Goal: Information Seeking & Learning: Learn about a topic

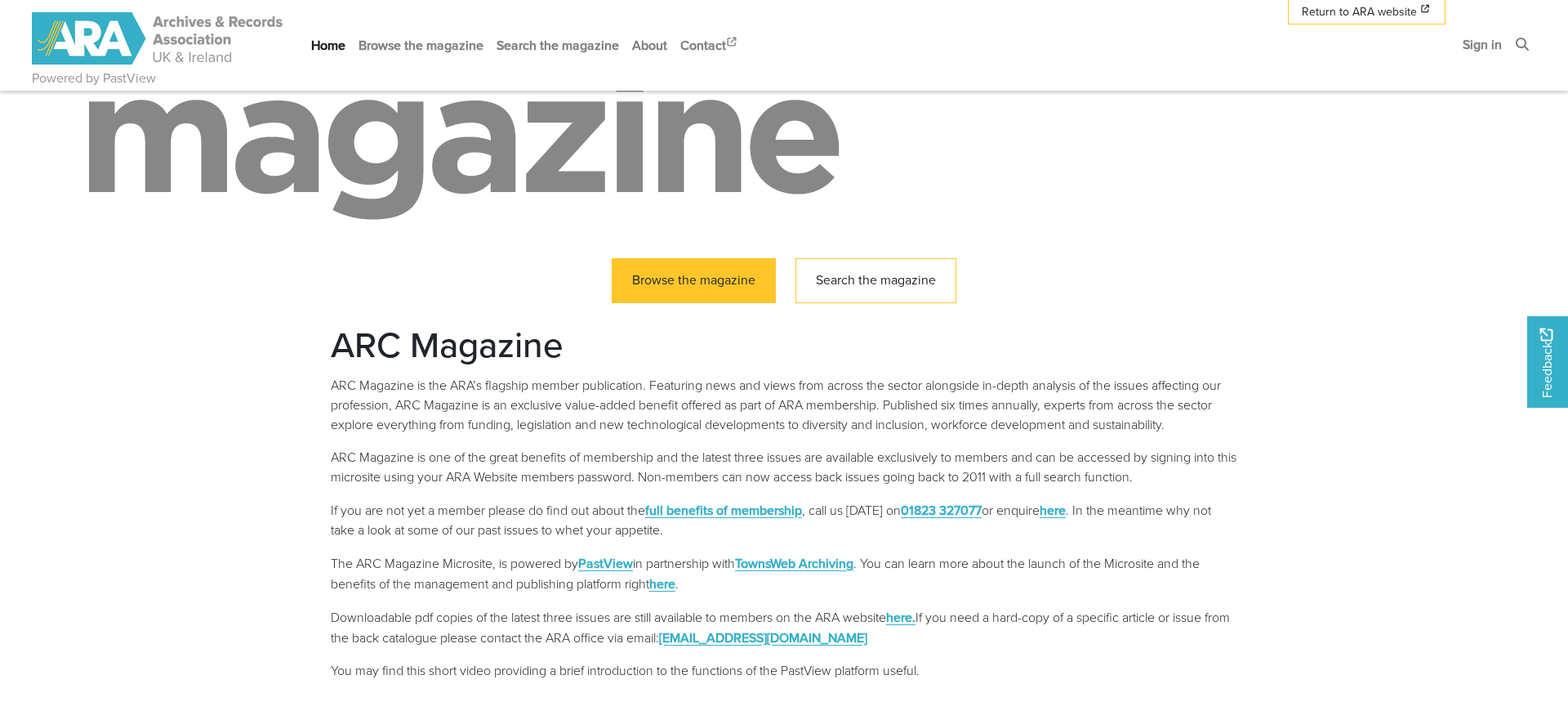
scroll to position [253, 0]
click at [688, 275] on link "Browse the magazine" at bounding box center [693, 278] width 164 height 45
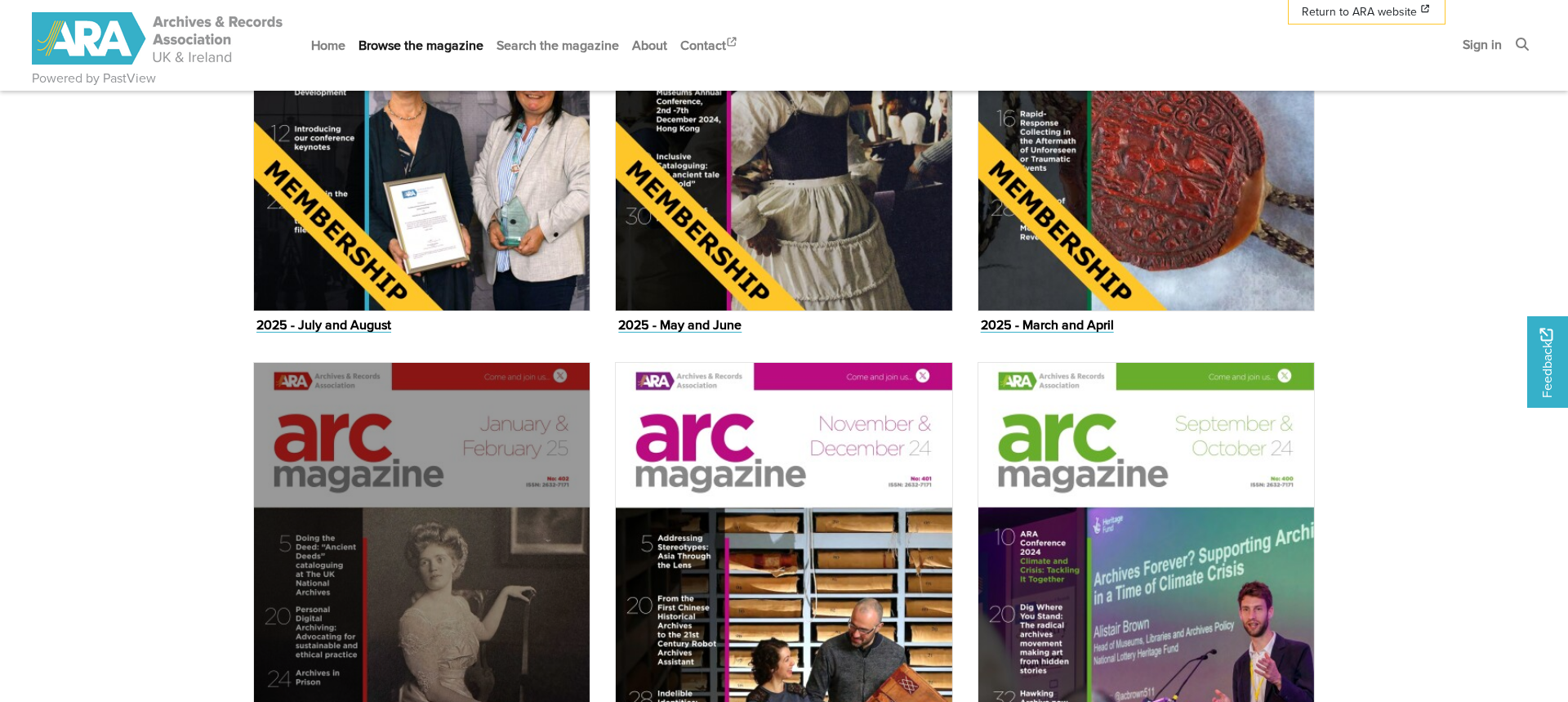
scroll to position [1042, 0]
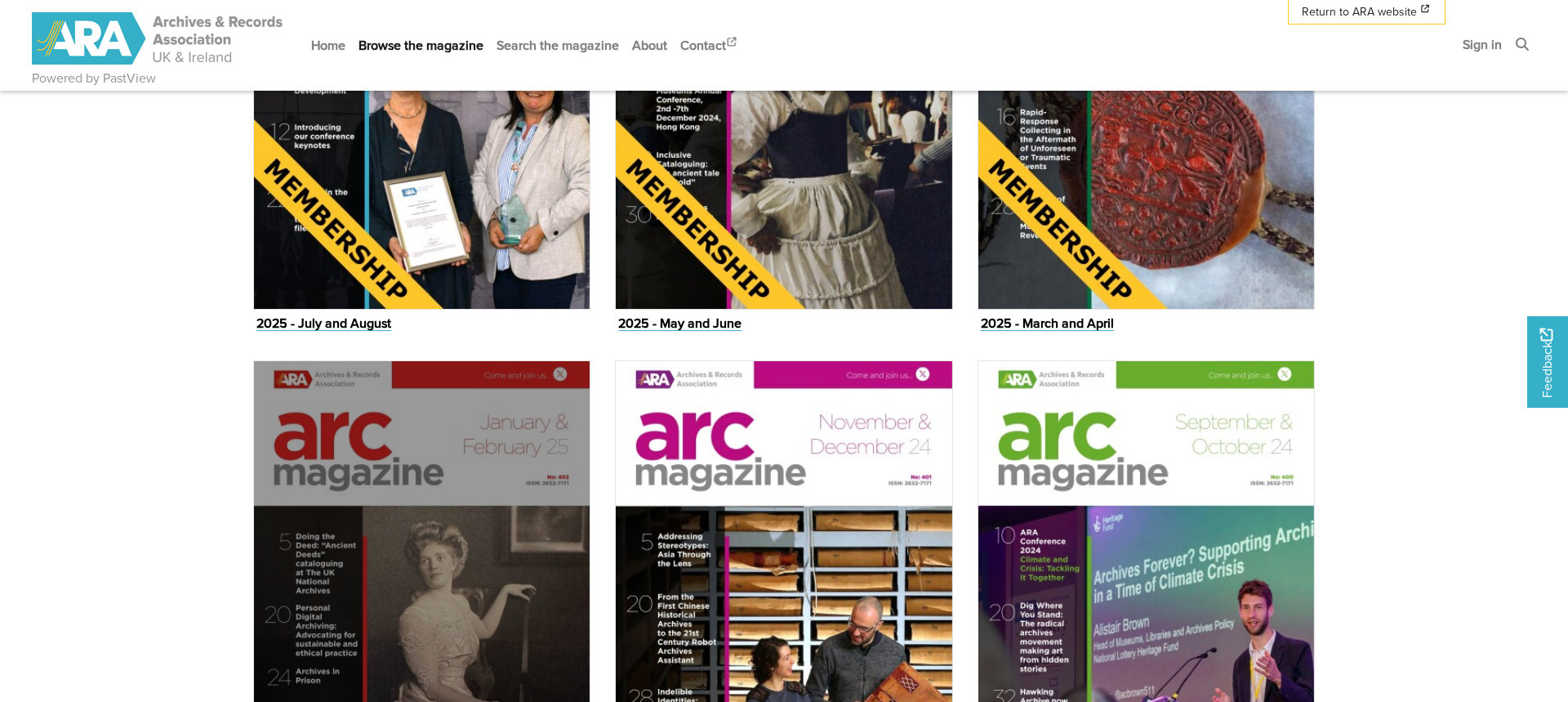
click at [460, 519] on img "Issue" at bounding box center [422, 598] width 337 height 476
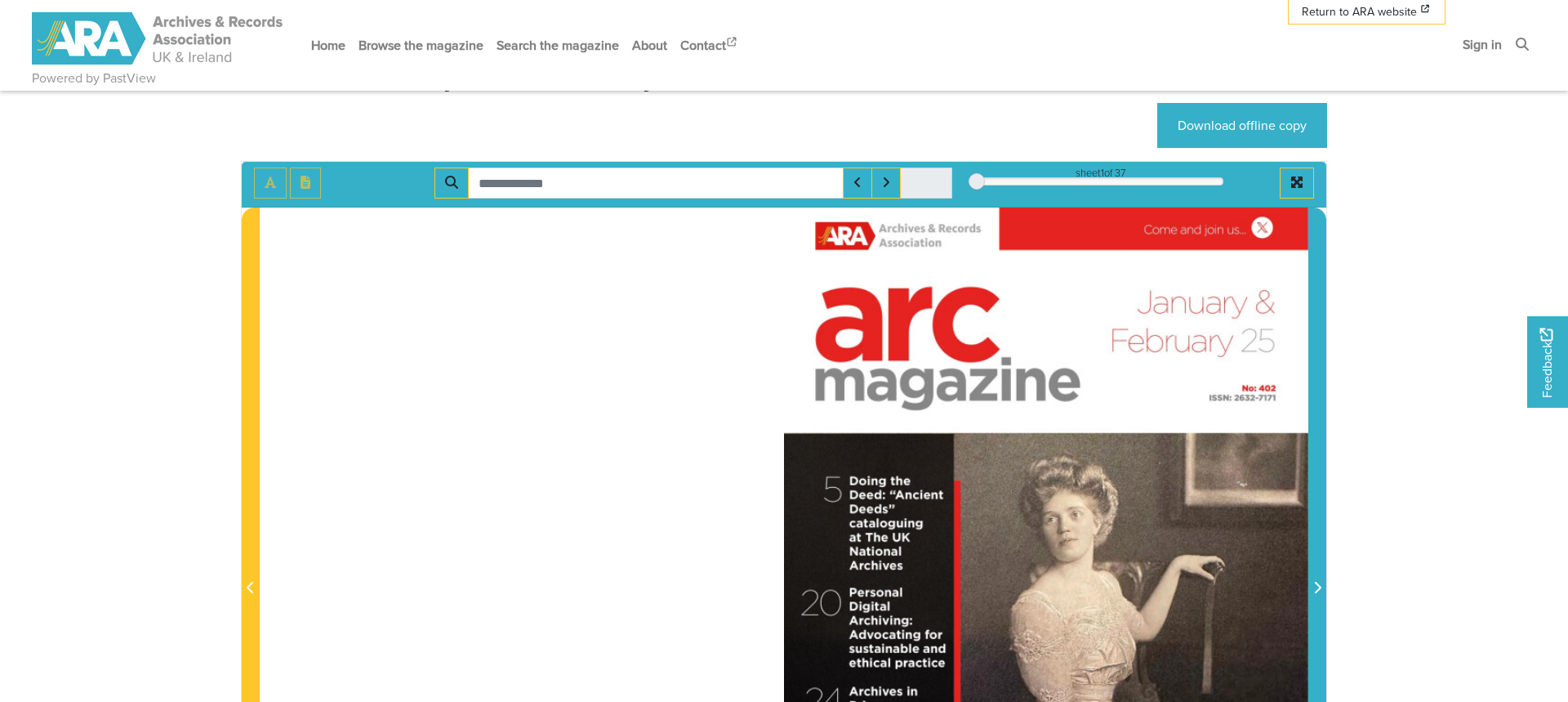
scroll to position [152, 0]
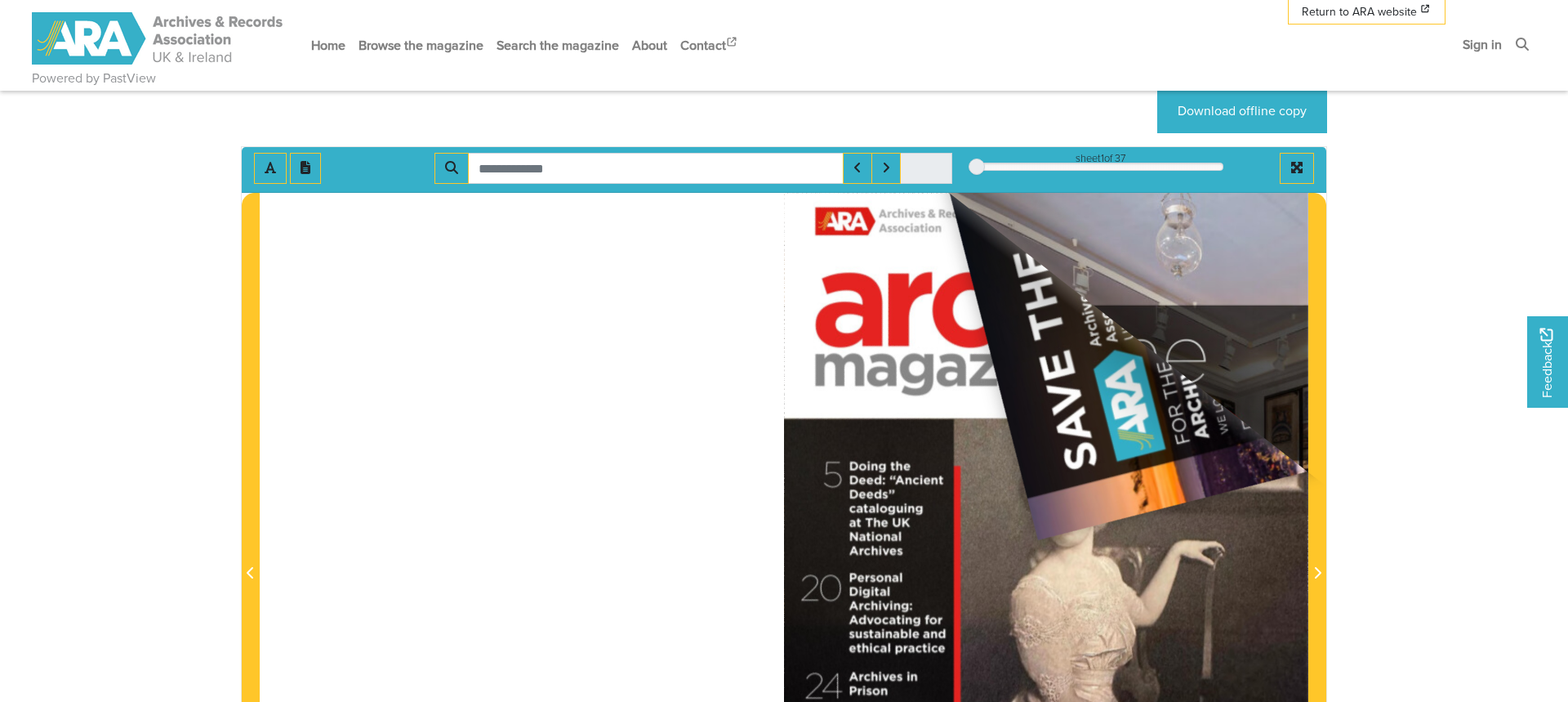
drag, startPoint x: 1284, startPoint y: 211, endPoint x: 580, endPoint y: 523, distance: 770.0
click at [582, 524] on div at bounding box center [784, 564] width 1049 height 742
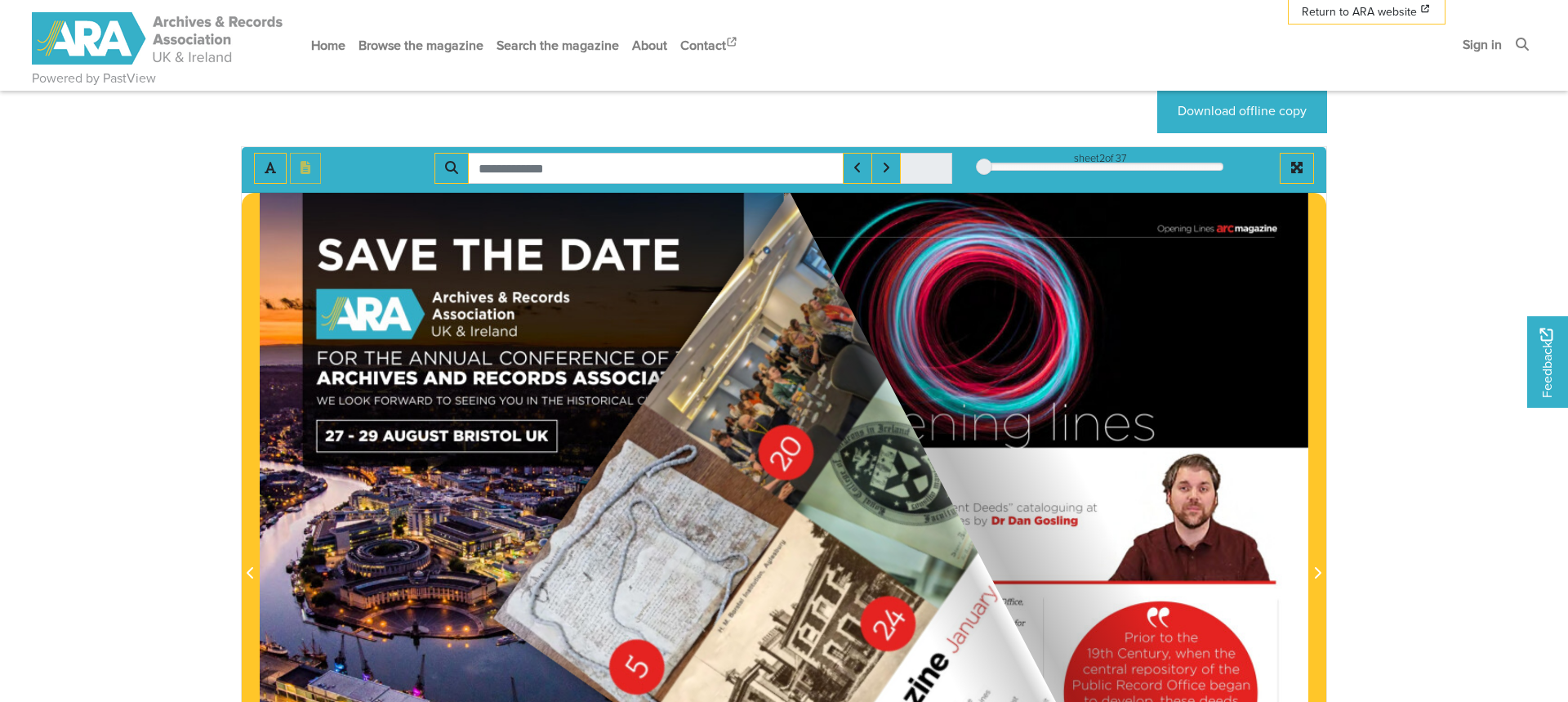
drag, startPoint x: 1272, startPoint y: 214, endPoint x: 487, endPoint y: 615, distance: 881.5
click at [487, 615] on div at bounding box center [784, 564] width 1049 height 742
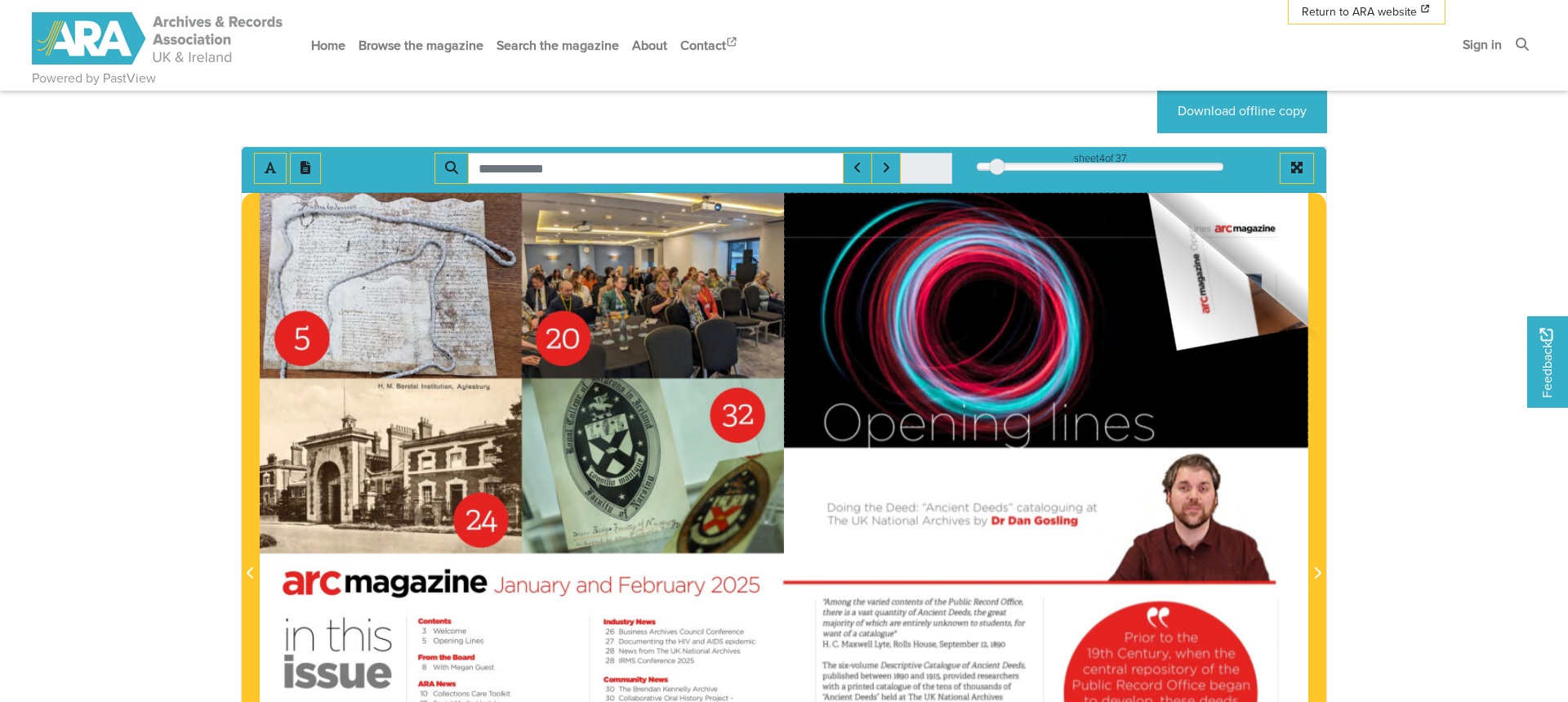
drag, startPoint x: 1282, startPoint y: 216, endPoint x: 394, endPoint y: 478, distance: 925.8
click at [337, 473] on div at bounding box center [784, 564] width 1049 height 742
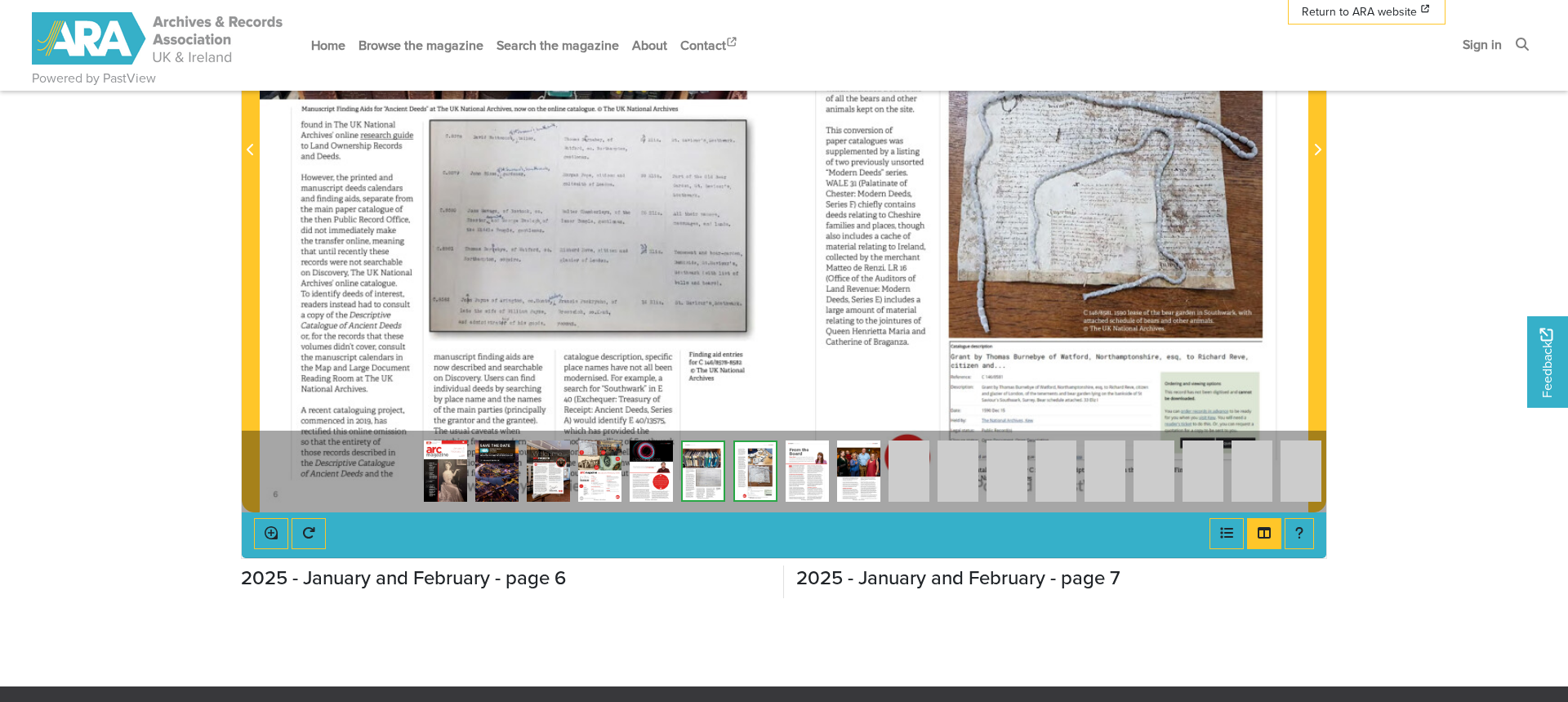
scroll to position [594, 0]
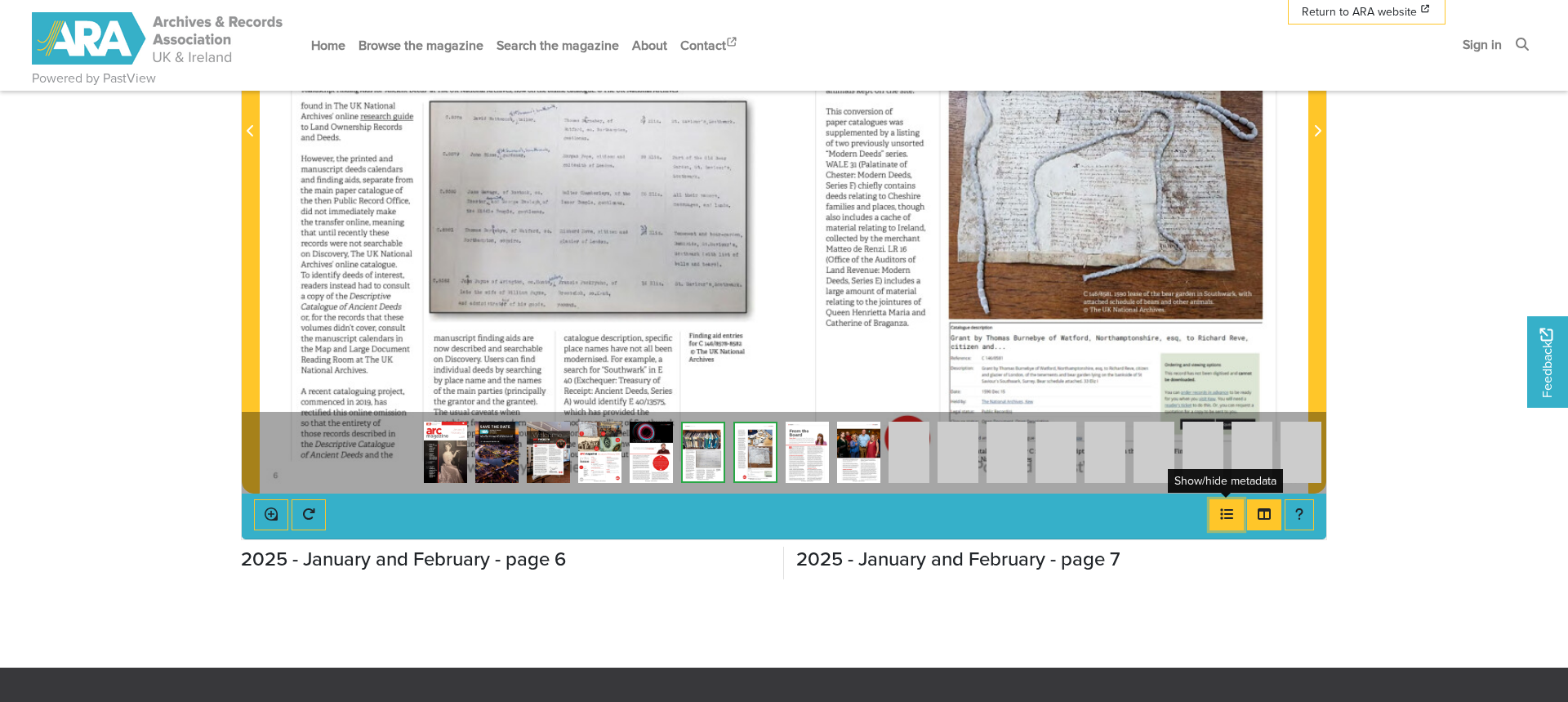
click at [1225, 519] on button "Open metadata window" at bounding box center [1227, 514] width 35 height 31
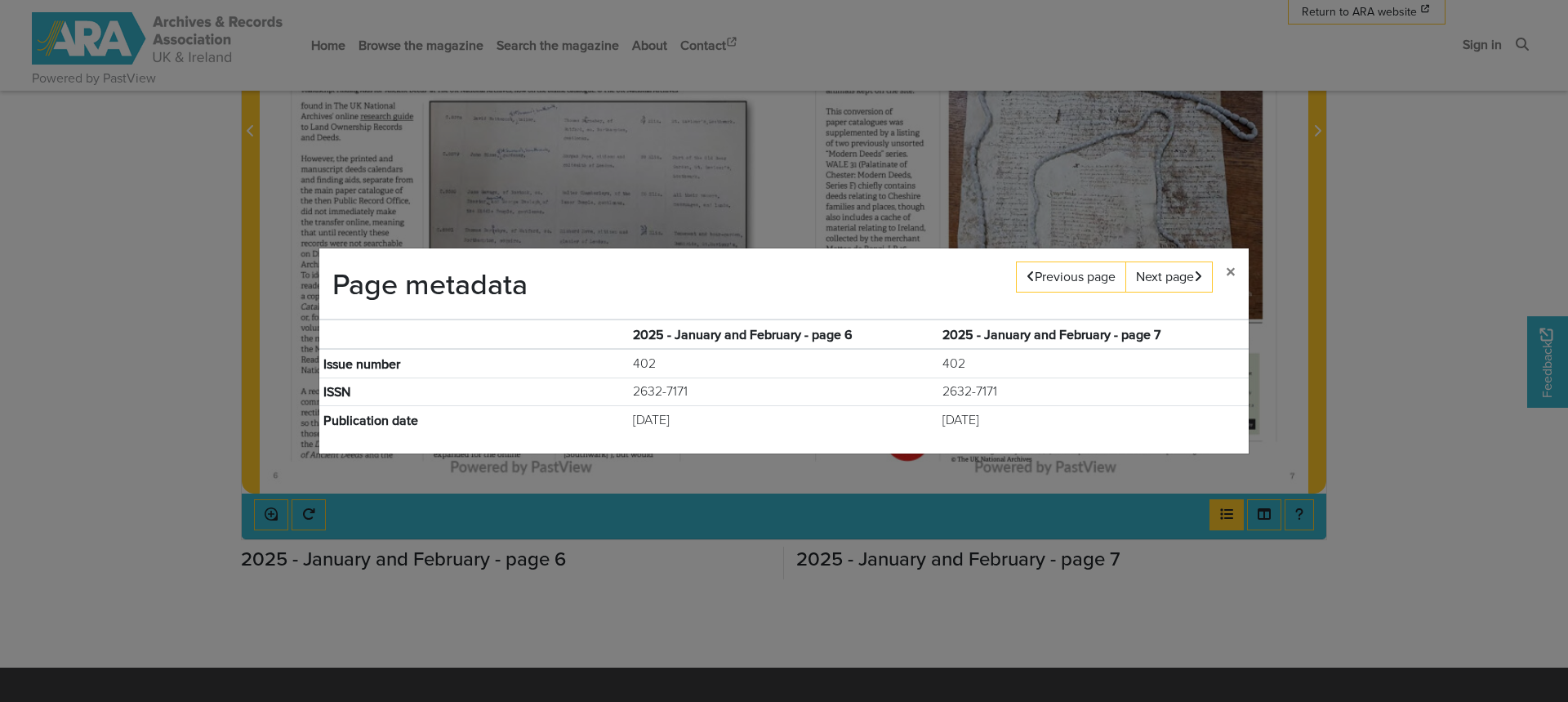
drag, startPoint x: 347, startPoint y: 335, endPoint x: 1116, endPoint y: 420, distance: 773.7
click at [1116, 420] on table "2025 - January and February - page 6 2025 - January and February - page 7 Issue…" at bounding box center [784, 376] width 930 height 113
click at [1230, 273] on span "×" at bounding box center [1231, 271] width 10 height 28
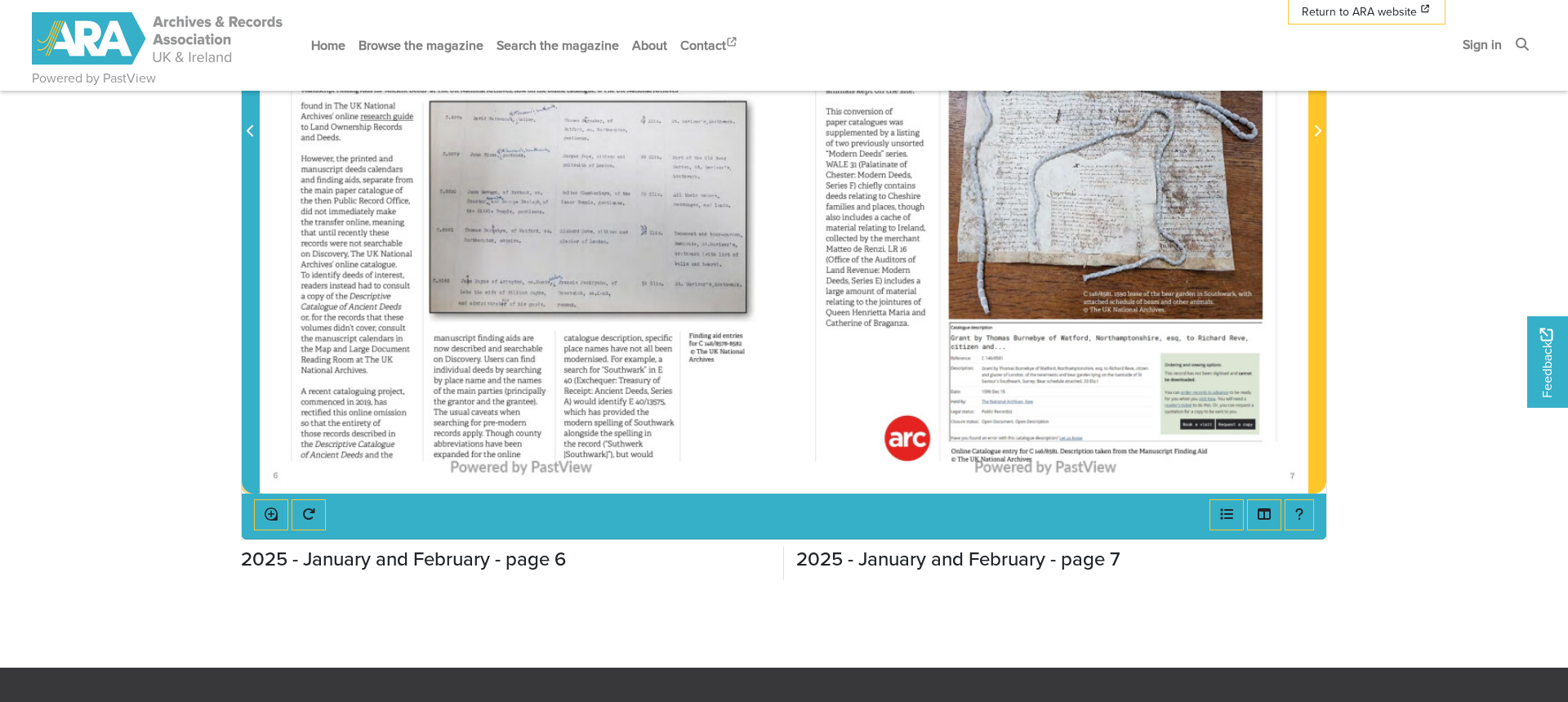
click at [252, 193] on span "Previous Page" at bounding box center [251, 121] width 16 height 740
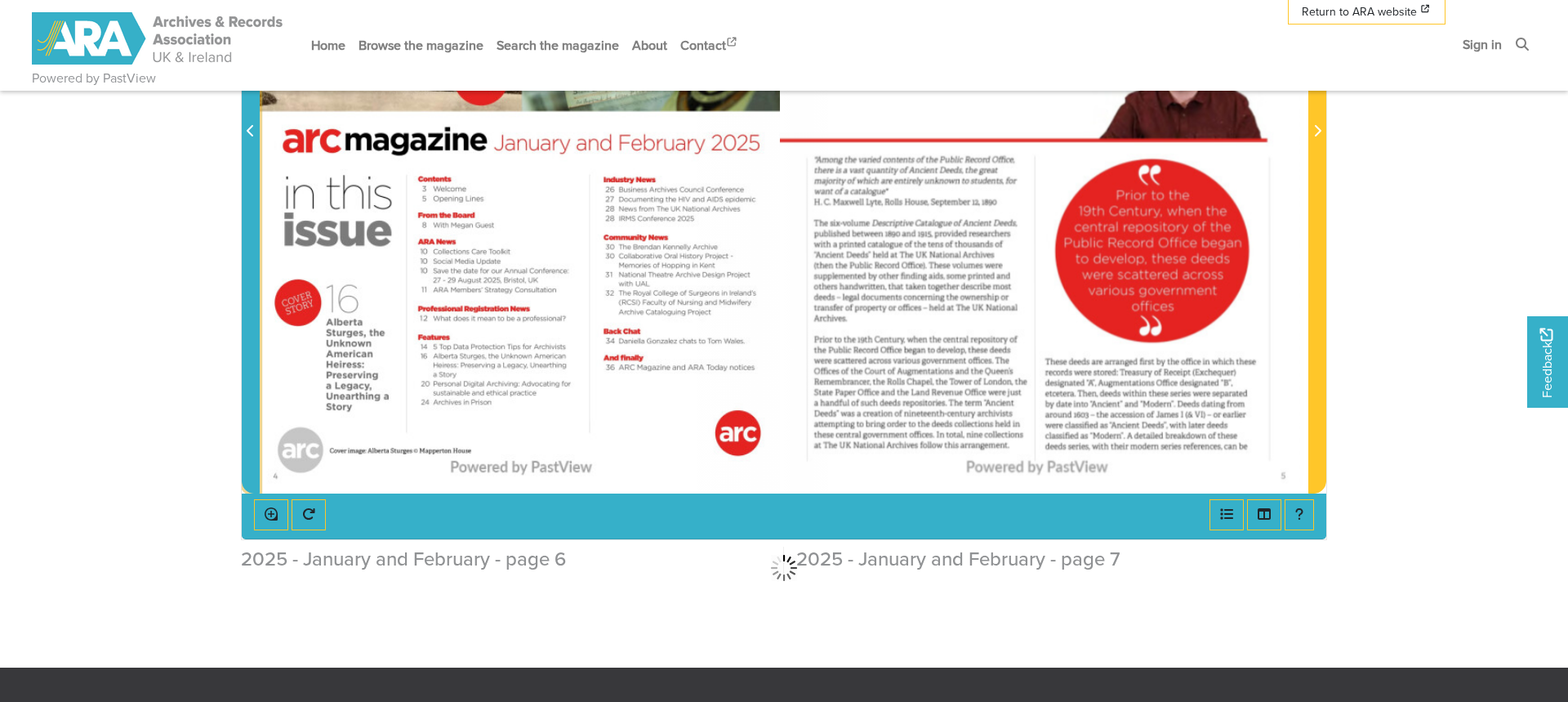
click at [252, 193] on span "Previous Page" at bounding box center [251, 121] width 16 height 740
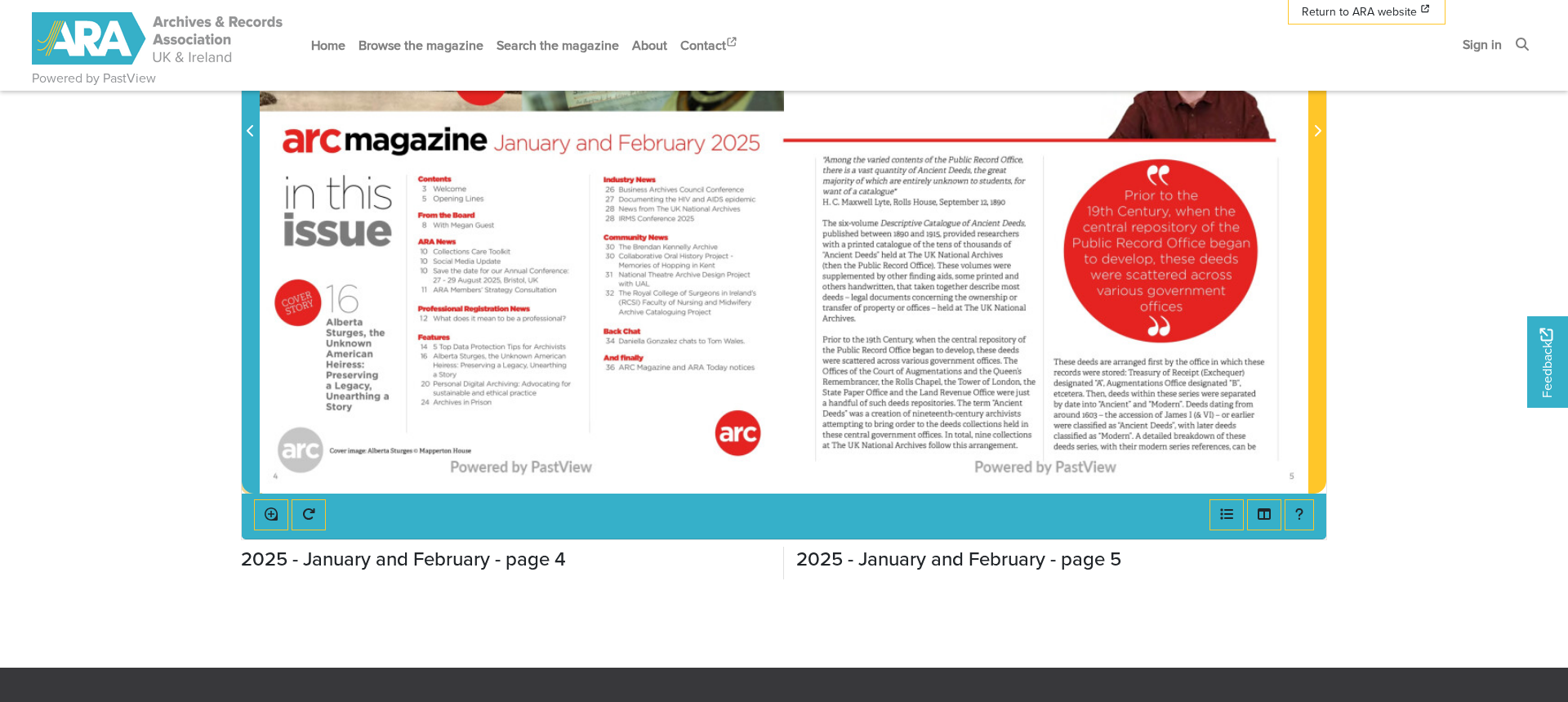
click at [252, 193] on span "Previous Page" at bounding box center [251, 121] width 16 height 740
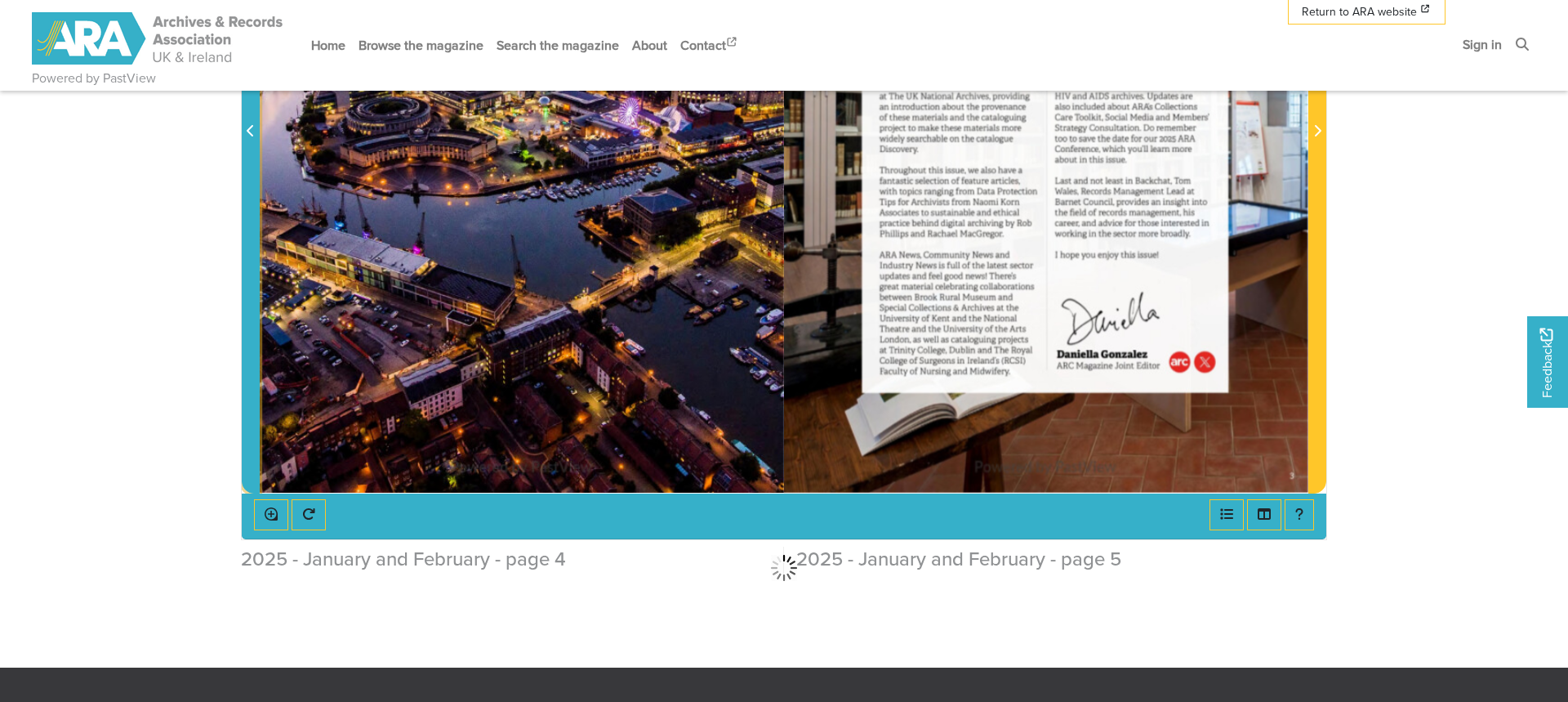
click at [251, 179] on span "Previous Page" at bounding box center [251, 121] width 16 height 740
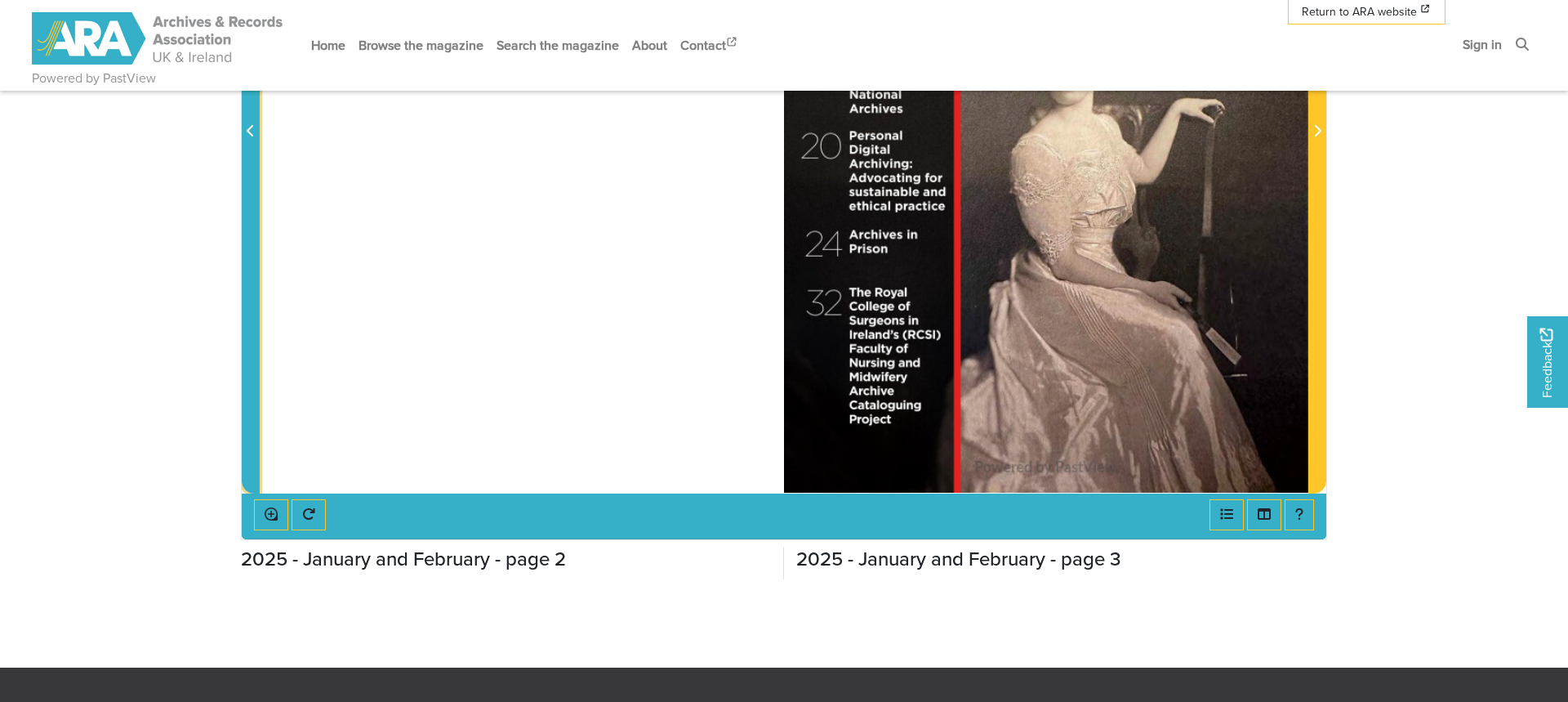
click at [254, 125] on icon "Previous Page" at bounding box center [251, 130] width 8 height 13
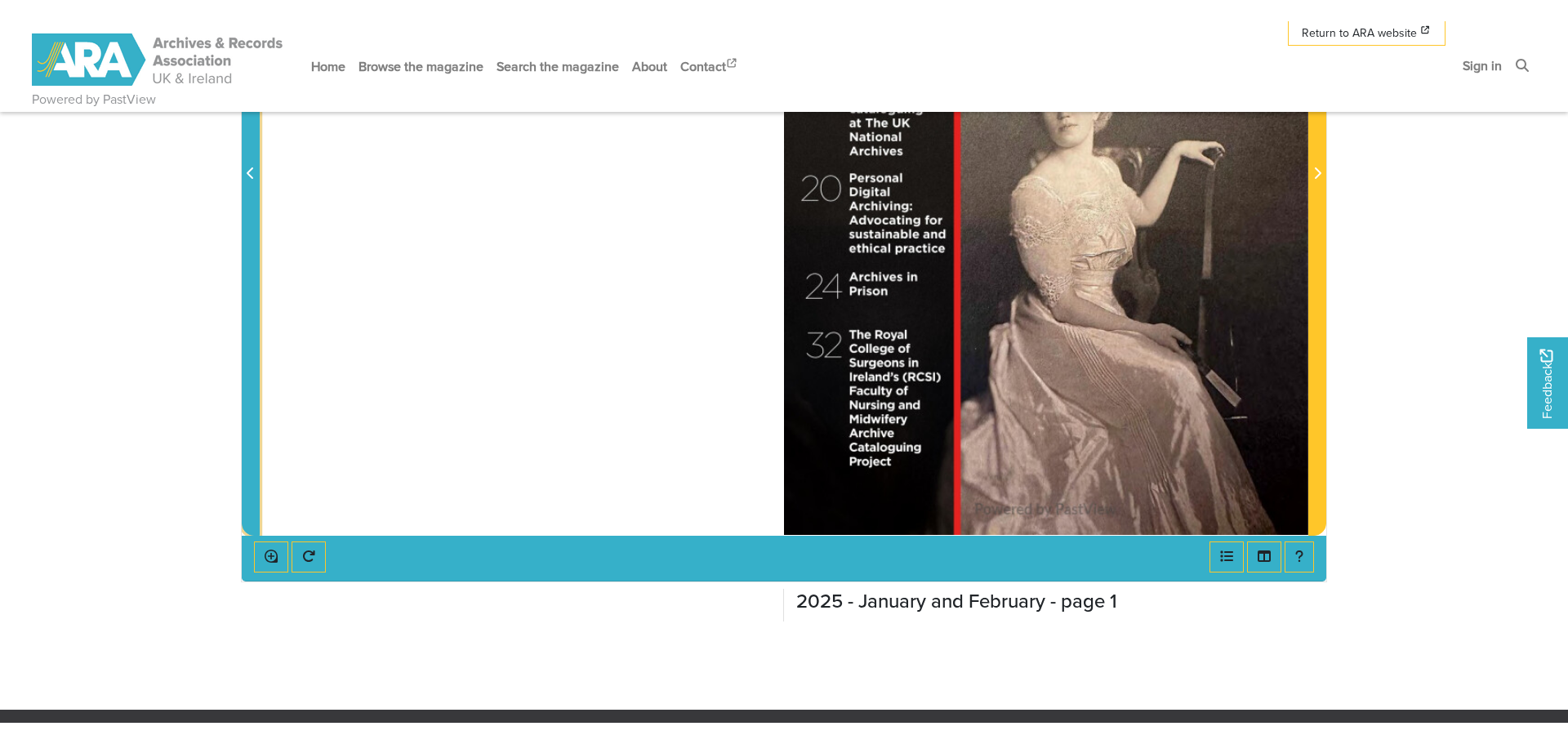
scroll to position [601, 0]
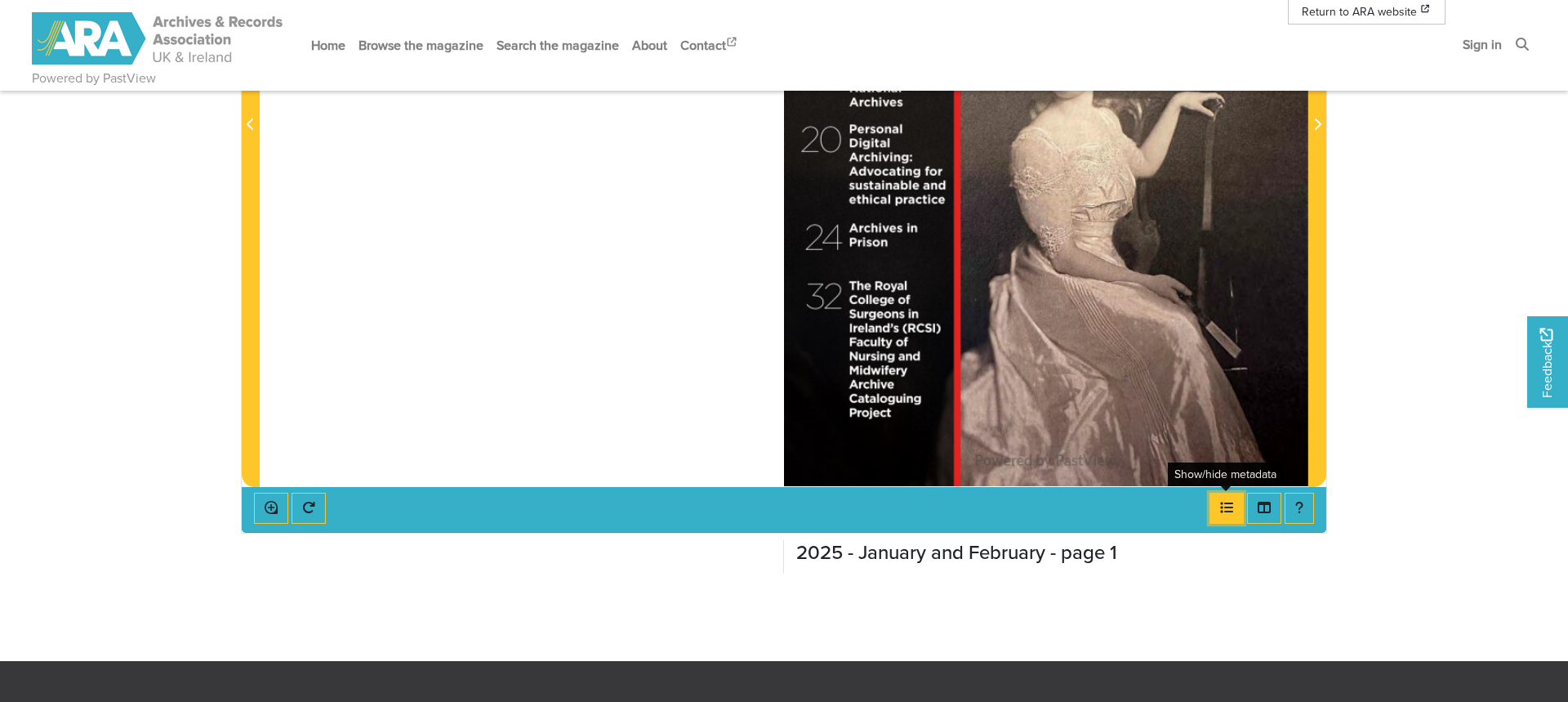
click at [1228, 513] on button "Open metadata window" at bounding box center [1227, 507] width 35 height 31
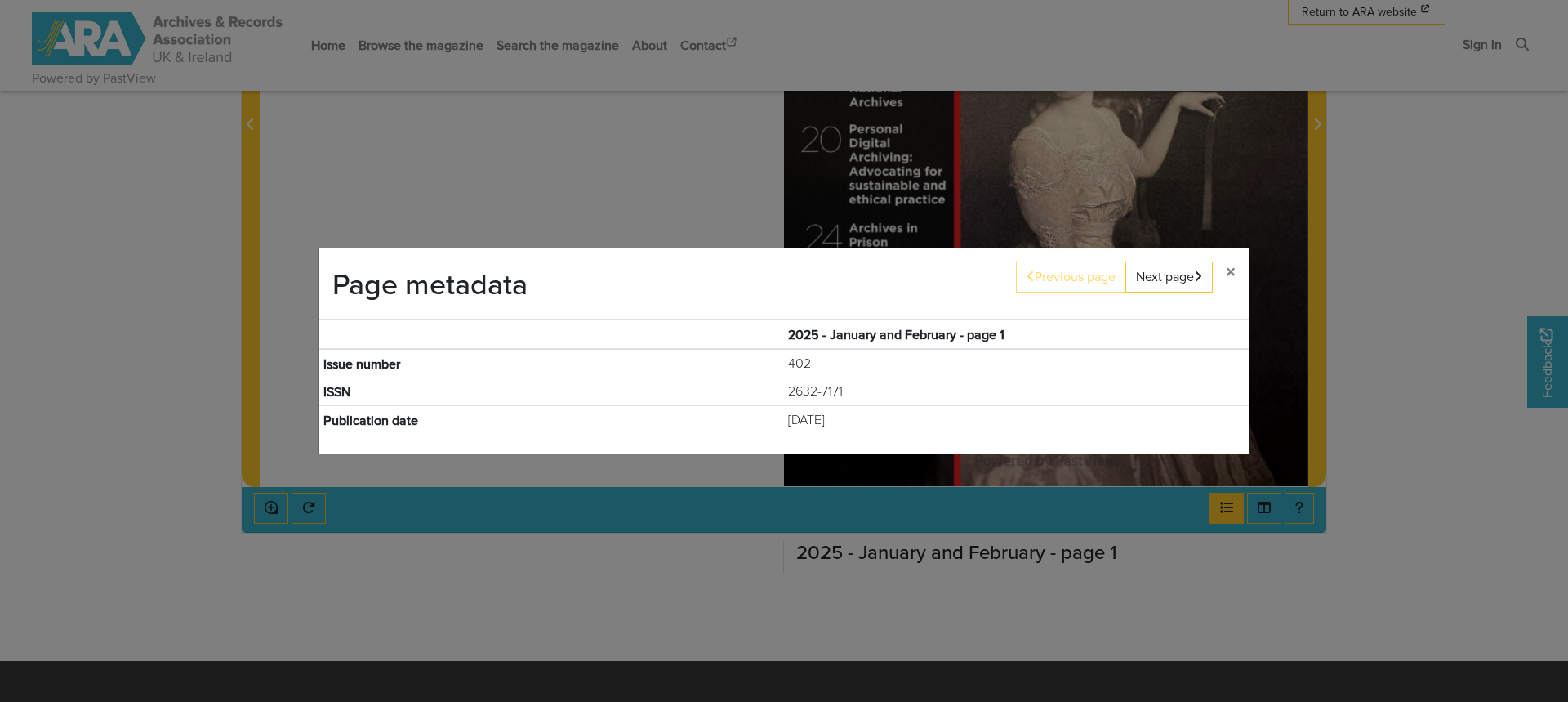
drag, startPoint x: 776, startPoint y: 332, endPoint x: 1023, endPoint y: 428, distance: 265.0
click at [1023, 428] on table "2025 - January and February - page 1 Issue number 402 ISSN 2632-7171 Publicatio…" at bounding box center [784, 376] width 930 height 113
click at [808, 416] on td "1st January 2025" at bounding box center [1016, 420] width 464 height 28
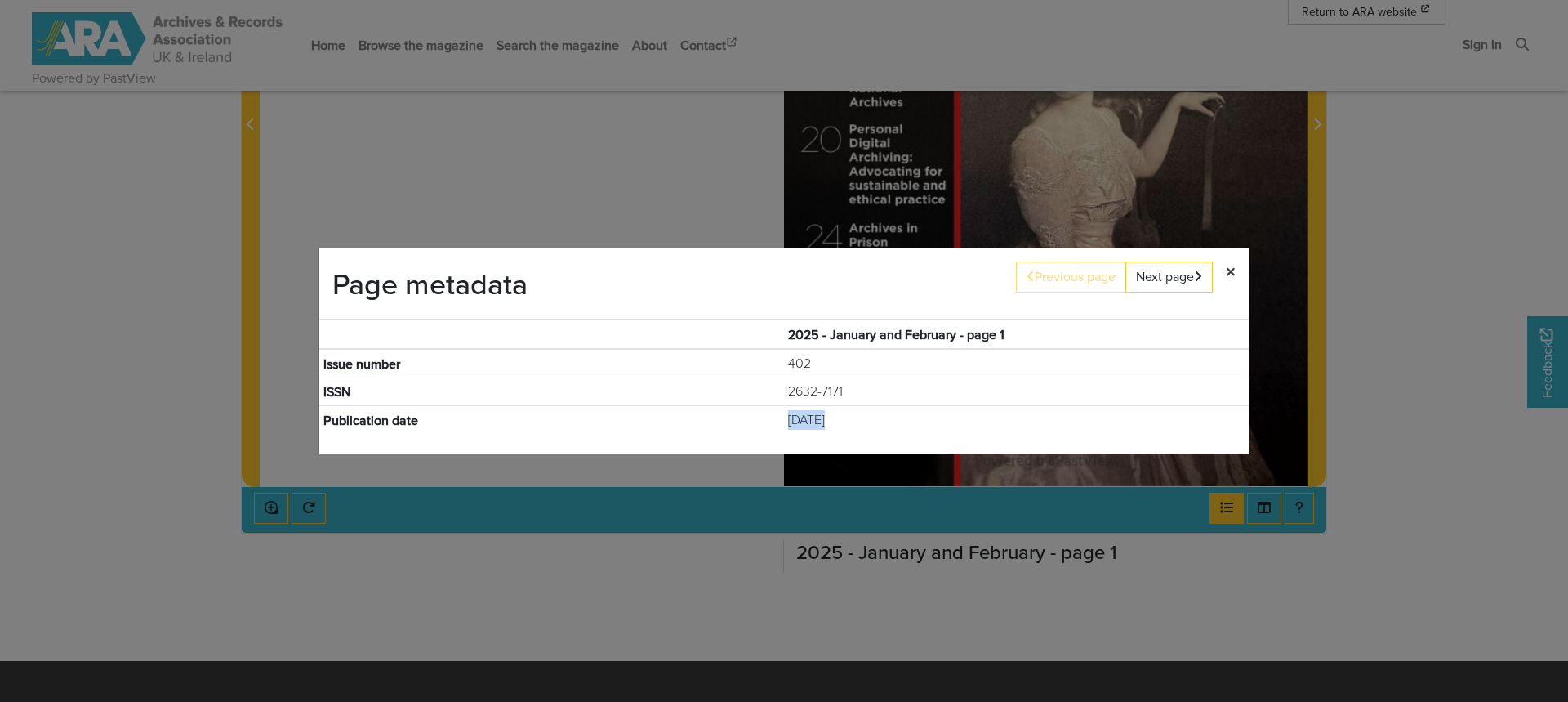
click at [1234, 273] on span "×" at bounding box center [1231, 271] width 10 height 28
